Goal: Information Seeking & Learning: Find specific fact

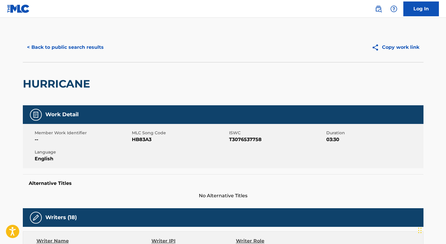
click at [57, 43] on button "< Back to public search results" at bounding box center [65, 47] width 85 height 15
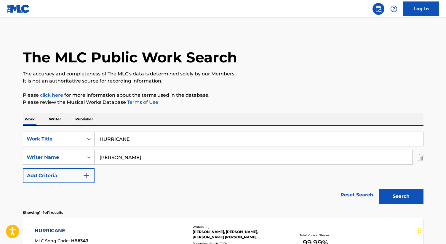
click at [123, 140] on input "HURRICANE" at bounding box center [259, 139] width 329 height 14
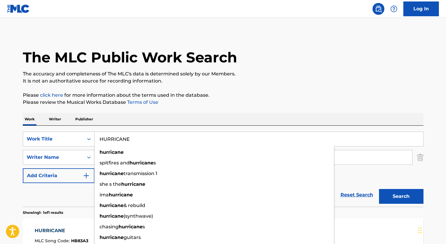
paste input "POLAR EXPRESS"
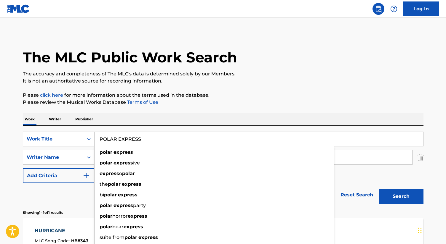
type input "POLAR EXPRESS"
click at [115, 124] on div "Work Writer Publisher" at bounding box center [223, 119] width 401 height 12
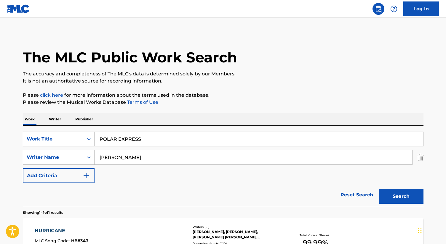
click at [115, 153] on input "[PERSON_NAME]" at bounding box center [254, 158] width 318 height 14
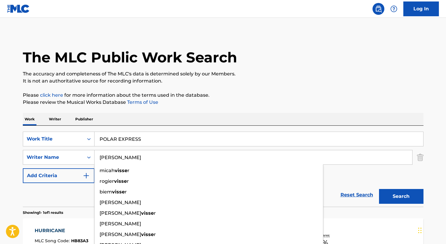
type input "[PERSON_NAME]"
click at [379, 189] on button "Search" at bounding box center [401, 196] width 44 height 15
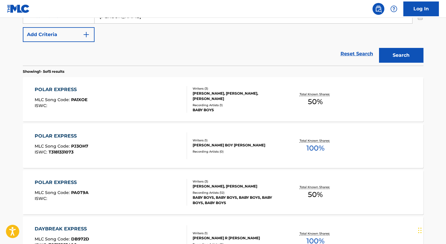
scroll to position [149, 0]
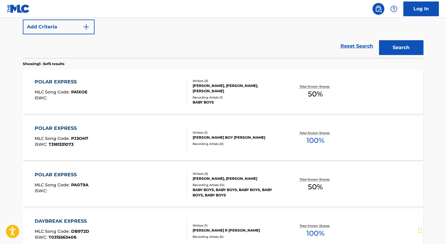
click at [239, 85] on div "[PERSON_NAME], [PERSON_NAME], [PERSON_NAME]" at bounding box center [237, 88] width 89 height 11
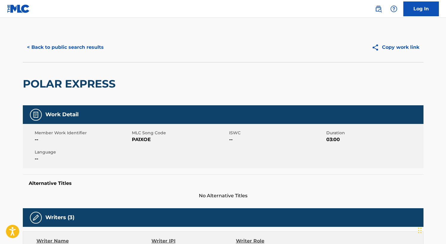
click at [47, 44] on button "< Back to public search results" at bounding box center [65, 47] width 85 height 15
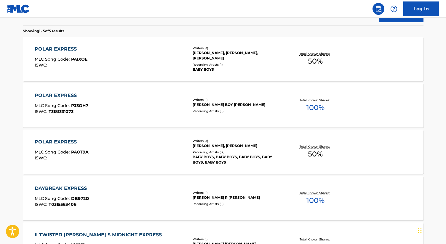
click at [259, 155] on div "Recording Artists ( 12 )" at bounding box center [237, 152] width 89 height 4
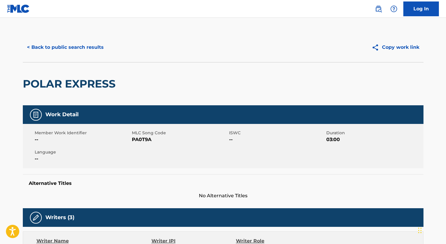
click at [52, 49] on button "< Back to public search results" at bounding box center [65, 47] width 85 height 15
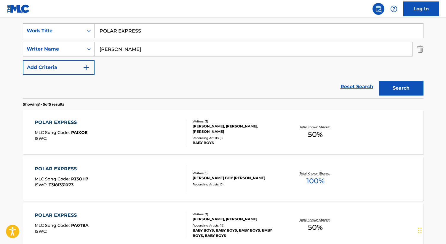
scroll to position [132, 0]
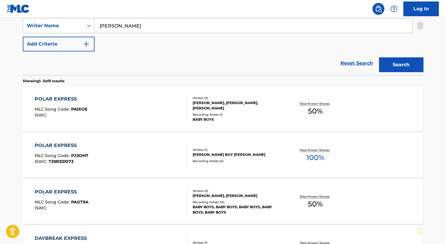
click at [154, 107] on div "POLAR EXPRESS MLC Song Code : PA1XOE ISWC :" at bounding box center [111, 109] width 152 height 27
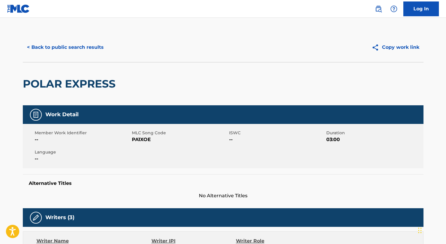
click at [137, 143] on span "PA1XOE" at bounding box center [180, 139] width 96 height 7
copy span "PA1XOE"
click at [47, 46] on button "< Back to public search results" at bounding box center [65, 47] width 85 height 15
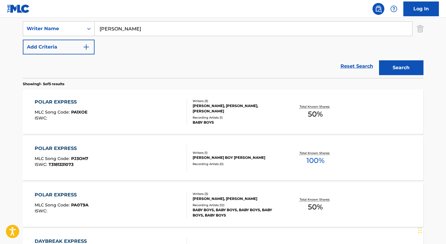
scroll to position [154, 0]
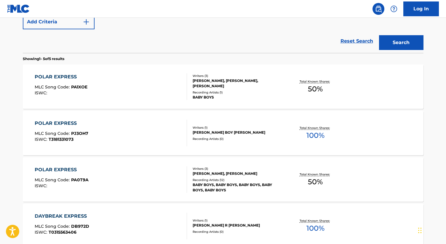
click at [207, 174] on div "[PERSON_NAME], [PERSON_NAME]" at bounding box center [237, 173] width 89 height 5
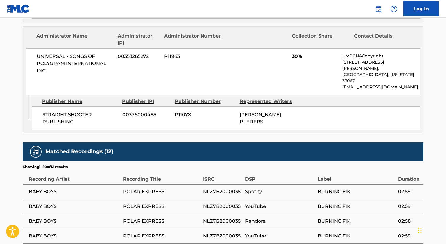
scroll to position [533, 0]
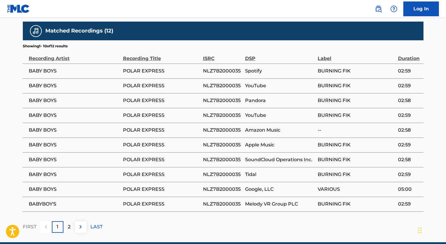
click at [48, 156] on span "BABY BOYS" at bounding box center [74, 159] width 91 height 7
copy div "BABY BOYS"
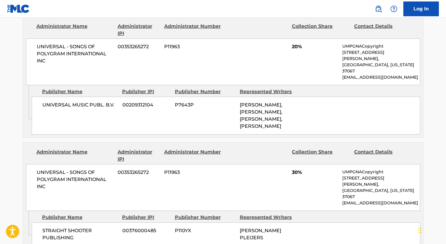
scroll to position [289, 0]
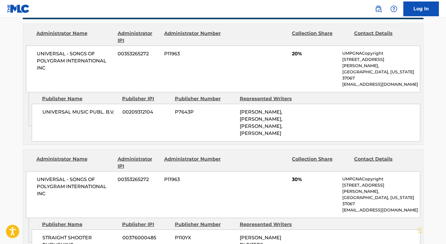
drag, startPoint x: 268, startPoint y: 105, endPoint x: 300, endPoint y: 123, distance: 36.8
click at [300, 123] on div "UNIVERSAL MUSIC PUBL. B.V. 00209312104 P7643P [PERSON_NAME], [PERSON_NAME], [PE…" at bounding box center [226, 123] width 388 height 38
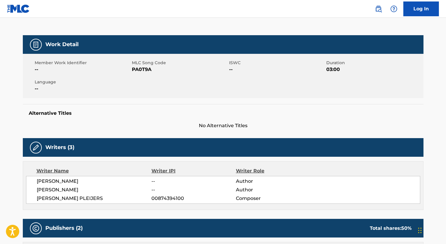
scroll to position [0, 0]
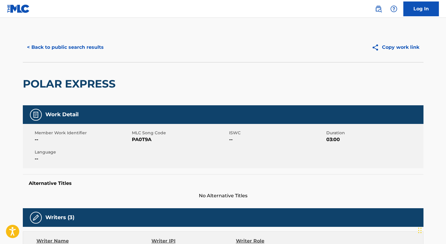
click at [56, 46] on button "< Back to public search results" at bounding box center [65, 47] width 85 height 15
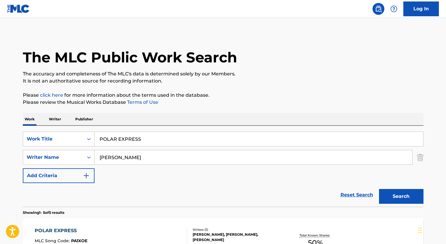
click at [132, 135] on input "POLAR EXPRESS" at bounding box center [259, 139] width 329 height 14
paste input "YOU MAKE ME FEEL SO YOUNG"
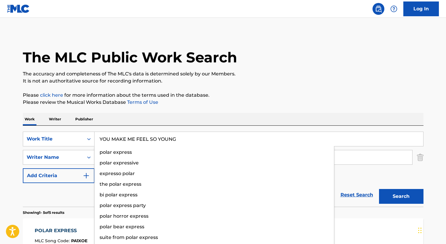
type input "YOU MAKE ME FEEL SO YOUNG"
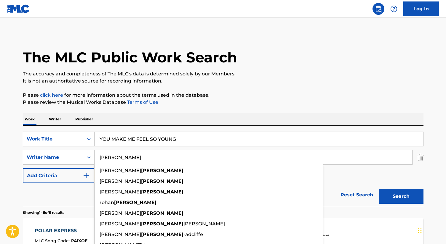
type input "[PERSON_NAME]"
click at [379, 189] on button "Search" at bounding box center [401, 196] width 44 height 15
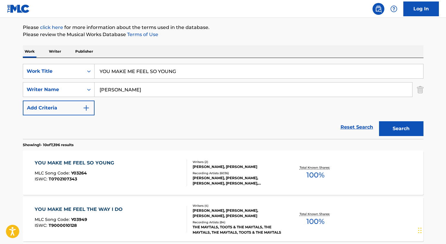
scroll to position [79, 0]
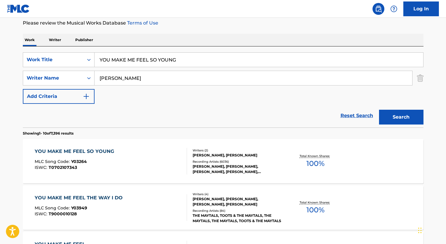
click at [99, 163] on div "MLC Song Code : Y03264" at bounding box center [76, 163] width 82 height 6
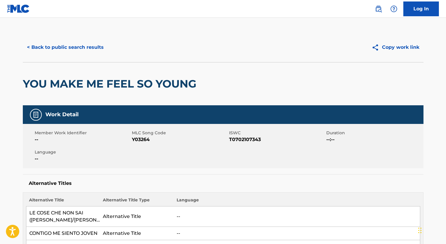
click at [139, 144] on div "Member Work Identifier -- MLC Song Code Y03264 ISWC T0702107343 Duration --:-- …" at bounding box center [223, 146] width 401 height 44
click at [139, 143] on span "Y03264" at bounding box center [180, 139] width 96 height 7
copy span "Y03264"
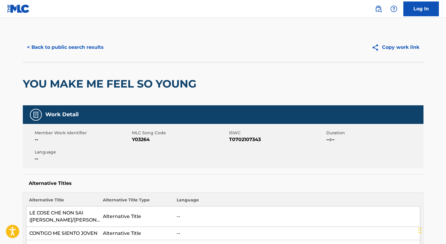
click at [243, 137] on span "T0702107343" at bounding box center [277, 139] width 96 height 7
copy span "T0702107343"
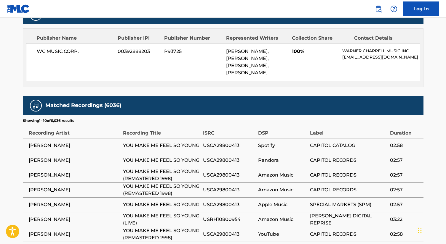
scroll to position [538, 0]
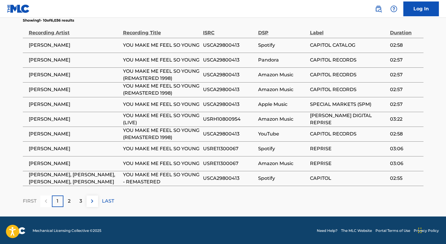
click at [53, 116] on span "[PERSON_NAME]" at bounding box center [74, 119] width 91 height 7
copy div "[PERSON_NAME]"
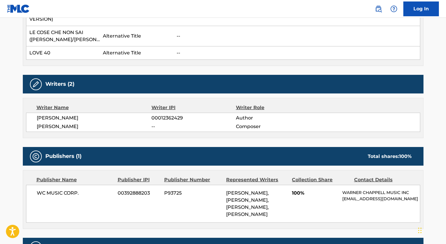
scroll to position [297, 0]
